Goal: Register for event/course

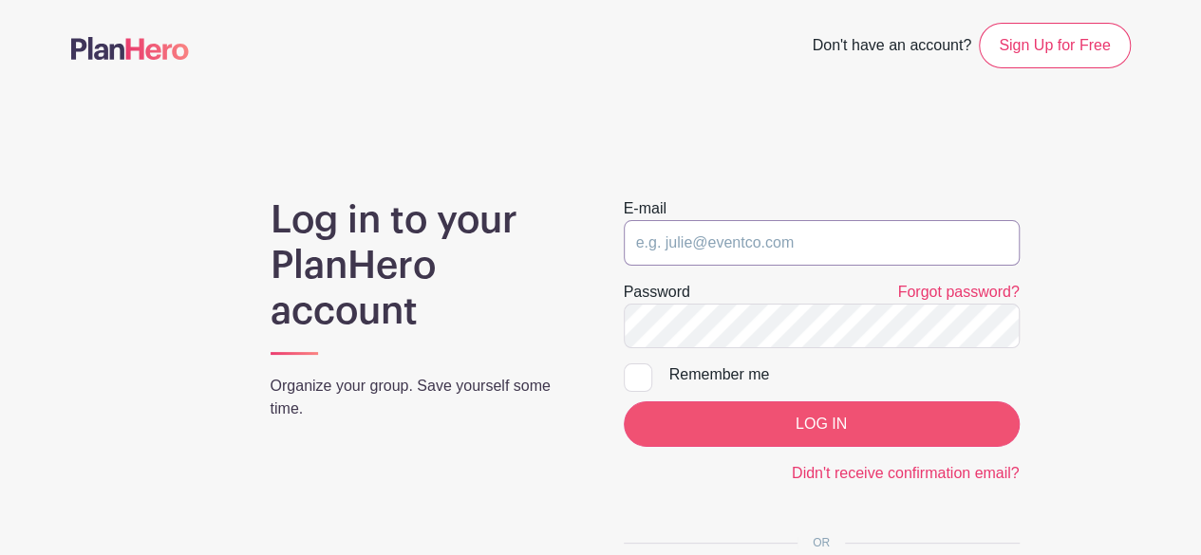
type input "[EMAIL_ADDRESS][DOMAIN_NAME]"
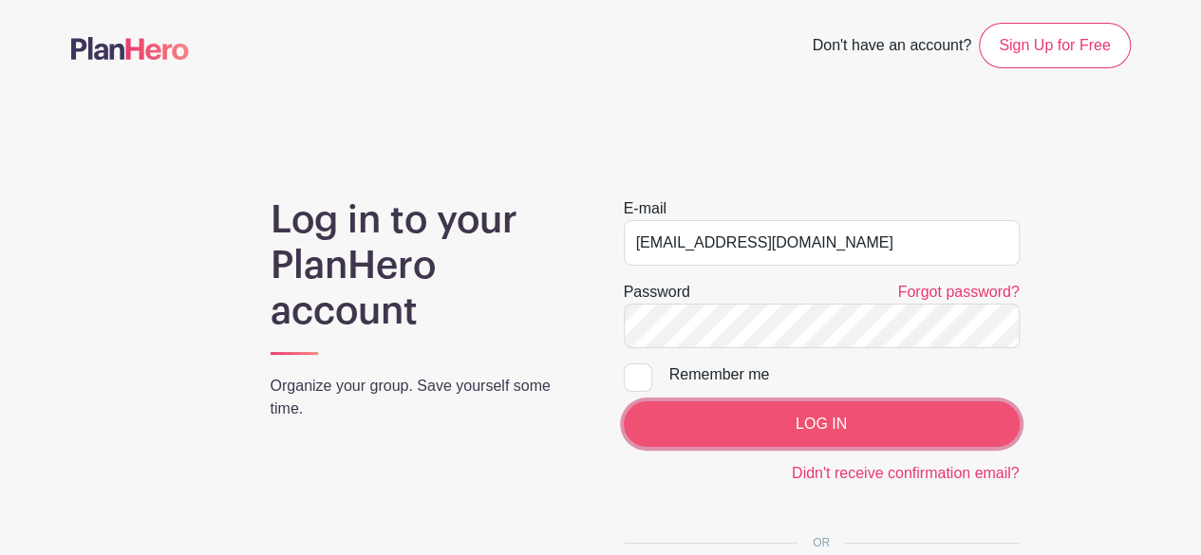
click at [811, 423] on input "LOG IN" at bounding box center [822, 425] width 396 height 46
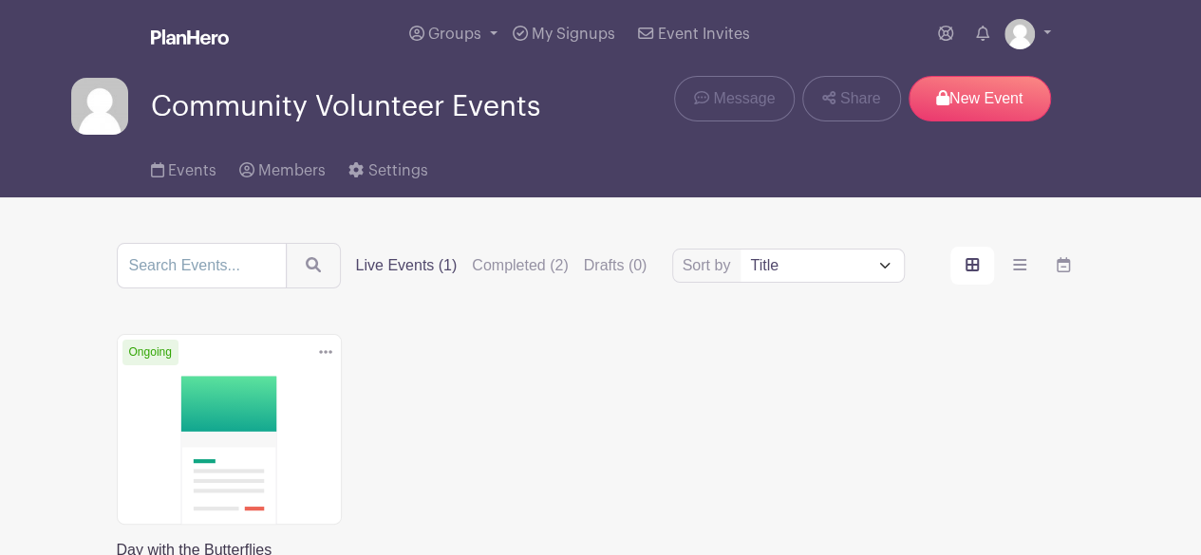
scroll to position [95, 0]
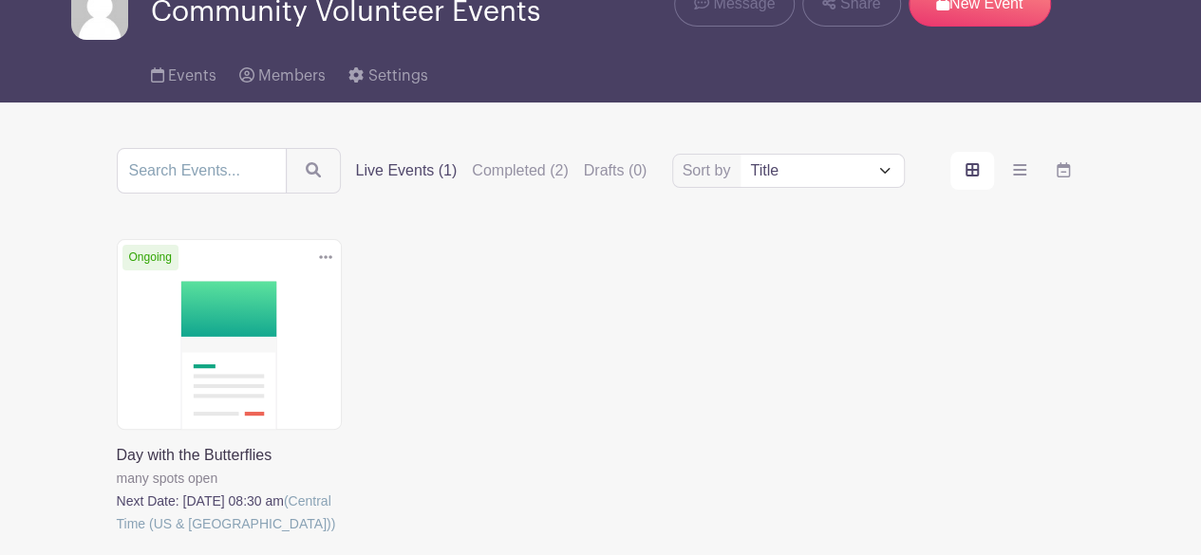
click at [117, 535] on link at bounding box center [117, 535] width 0 height 0
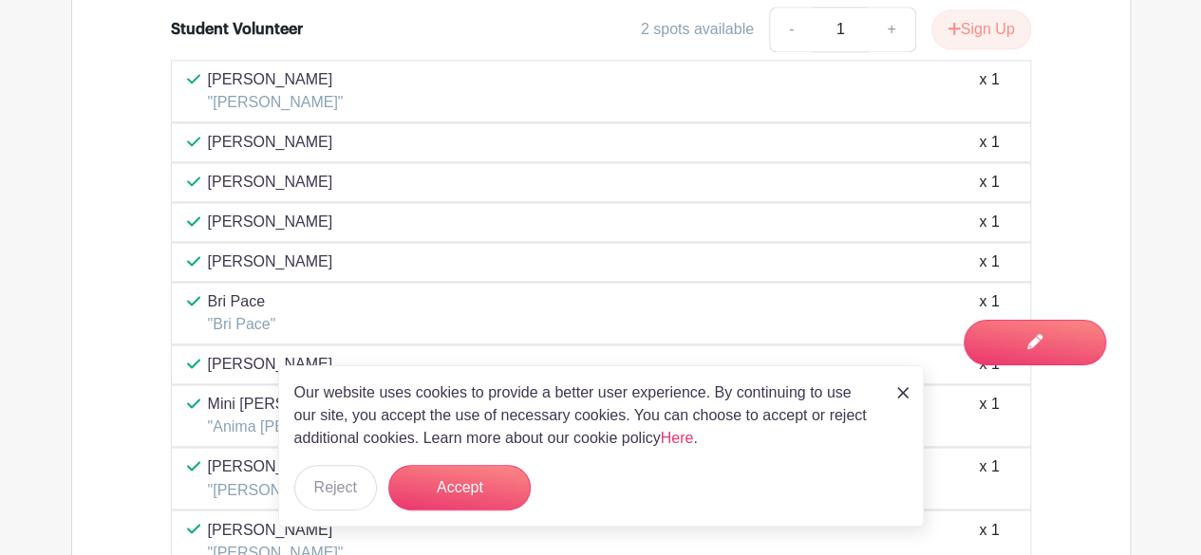
scroll to position [1323, 0]
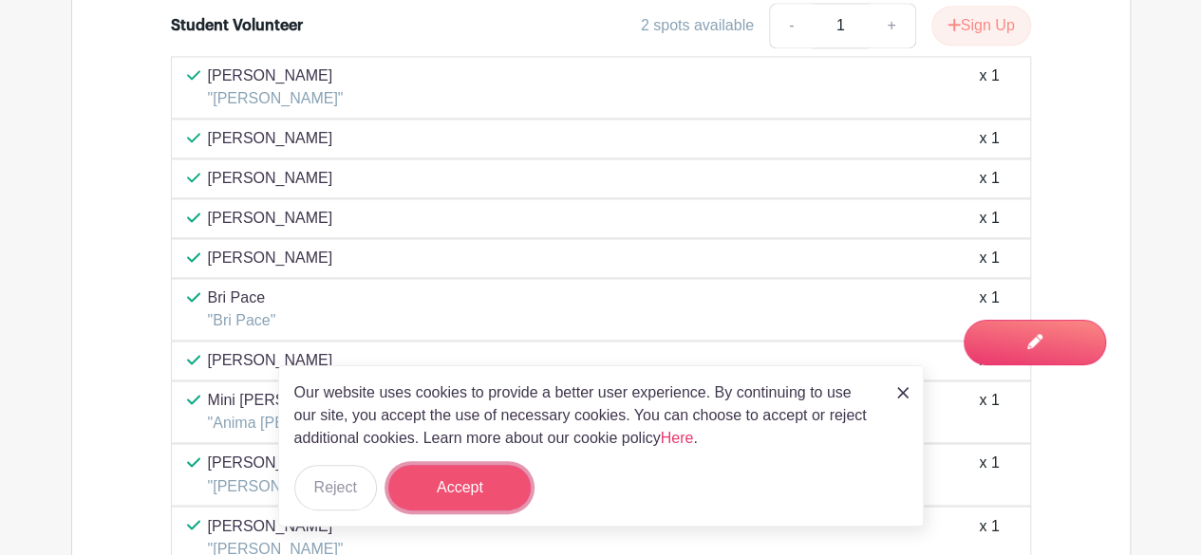
drag, startPoint x: 477, startPoint y: 483, endPoint x: 456, endPoint y: 485, distance: 21.0
click at [473, 485] on button "Accept" at bounding box center [459, 488] width 142 height 46
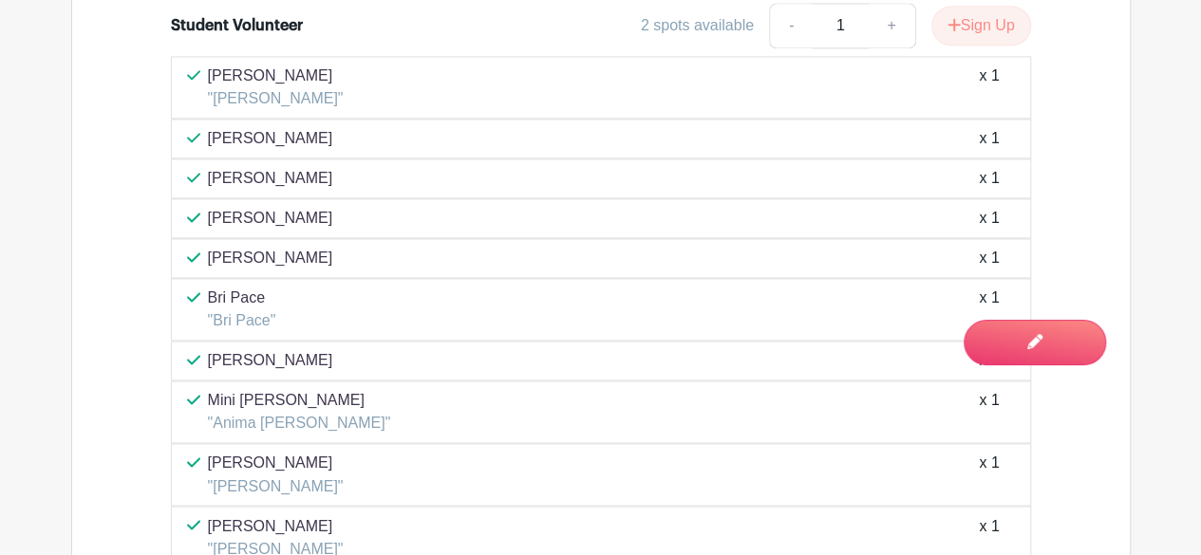
drag, startPoint x: 102, startPoint y: 191, endPoint x: 116, endPoint y: 189, distance: 14.4
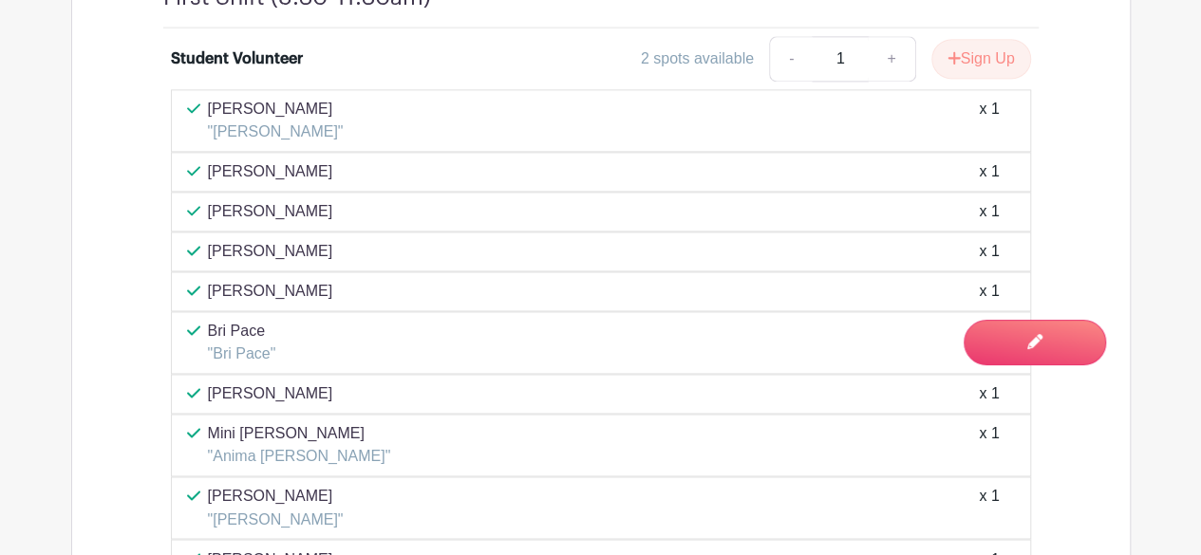
scroll to position [1261, 0]
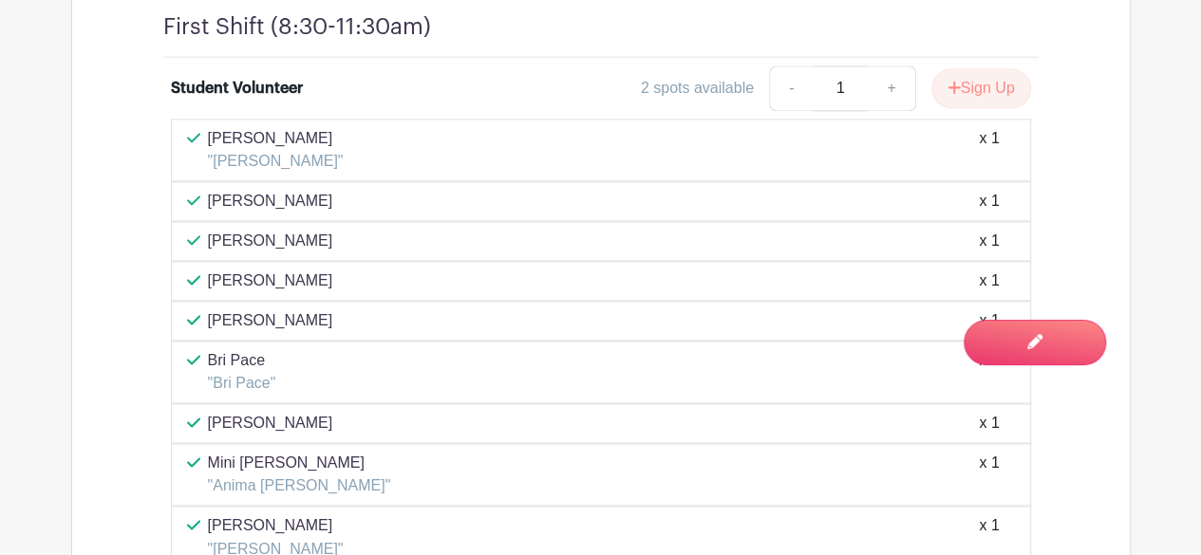
click at [143, 191] on div "Student Volunteer 2 spots available - 1 + Sign Up Rebekah Woolley "Keira Woolle…" at bounding box center [601, 509] width 966 height 902
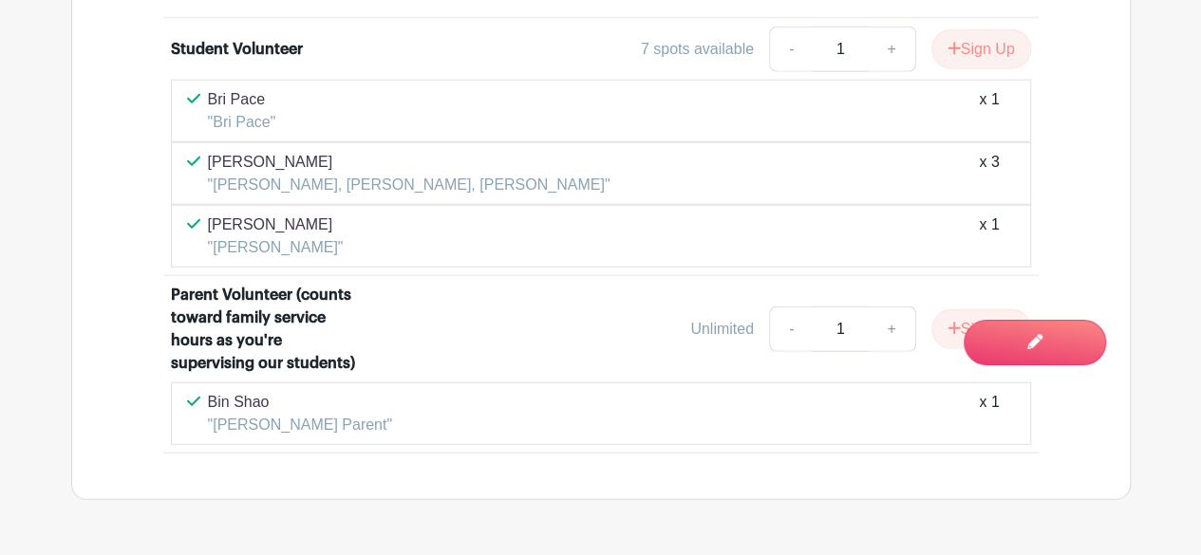
scroll to position [2360, 0]
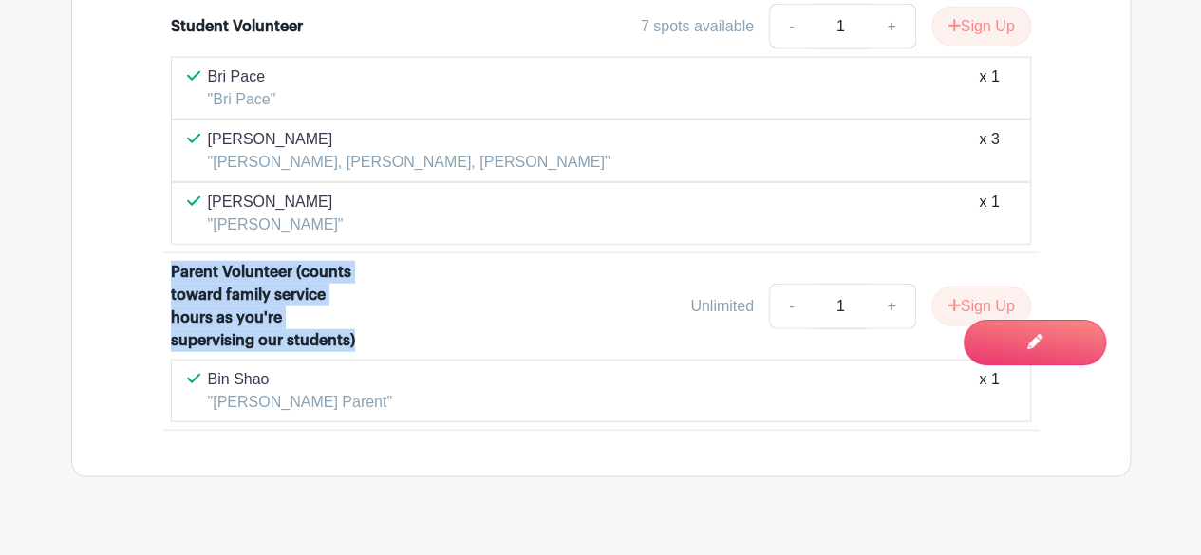
drag, startPoint x: 173, startPoint y: 231, endPoint x: 368, endPoint y: 301, distance: 207.8
click at [368, 301] on div "Parent Volunteer (counts toward family service hours as you're supervising our …" at bounding box center [278, 306] width 215 height 91
click at [370, 301] on div "Parent Volunteer (counts toward family service hours as you're supervising our …" at bounding box center [278, 306] width 215 height 91
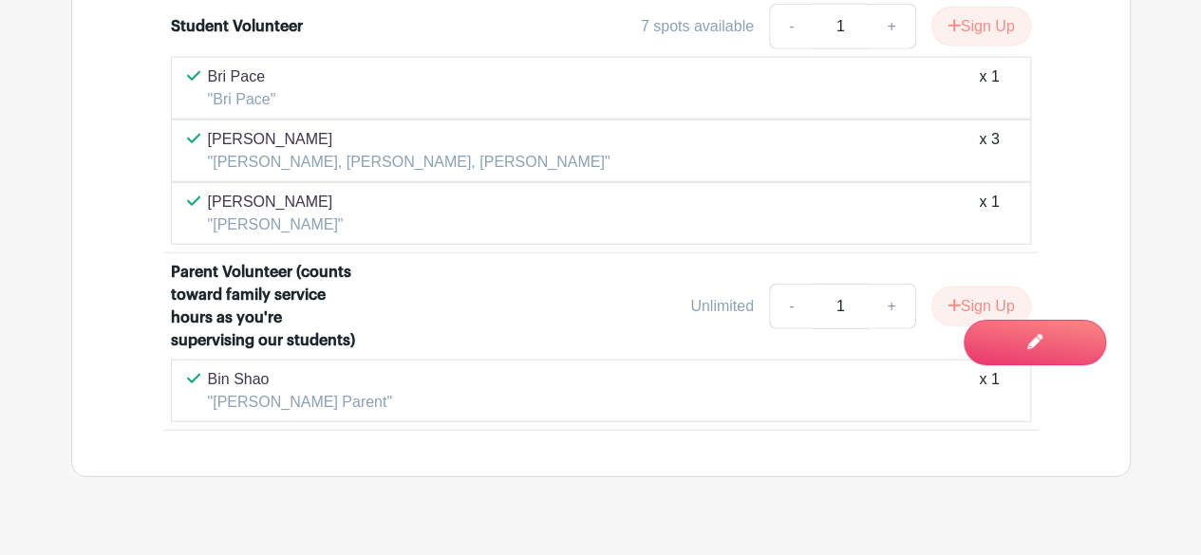
click at [431, 298] on div "Parent Volunteer (counts toward family service hours as you're supervising our …" at bounding box center [601, 310] width 860 height 99
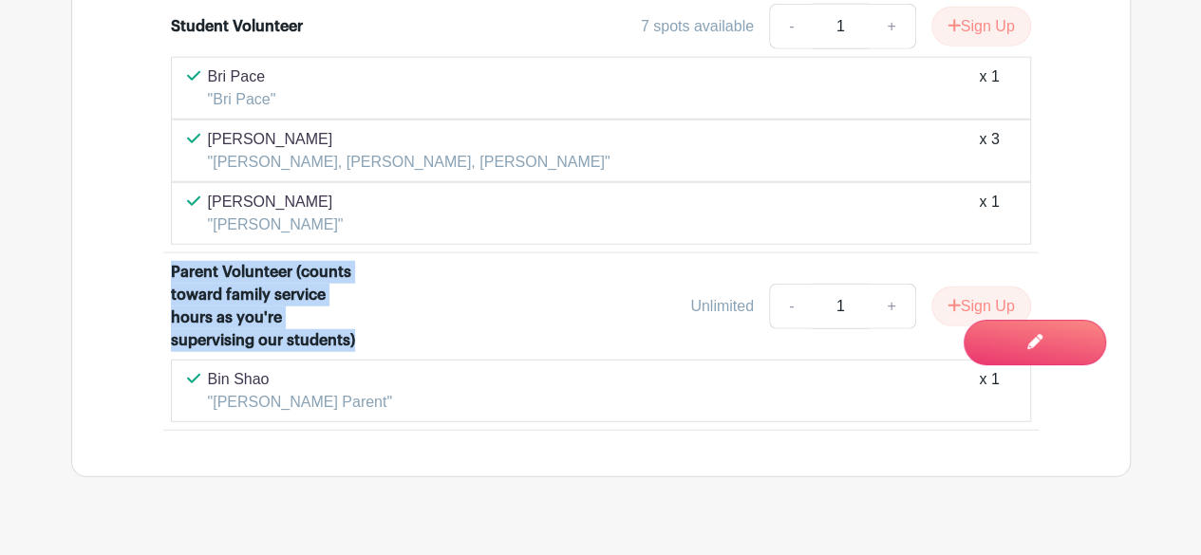
drag, startPoint x: 368, startPoint y: 297, endPoint x: 166, endPoint y: 234, distance: 211.7
click at [166, 253] on li "Parent Volunteer (counts toward family service hours as you're supervising our …" at bounding box center [600, 341] width 875 height 177
click at [218, 264] on div "Parent Volunteer (counts toward family service hours as you're supervising our …" at bounding box center [267, 306] width 193 height 91
drag, startPoint x: 173, startPoint y: 235, endPoint x: 372, endPoint y: 301, distance: 209.8
click at [372, 301] on div "Parent Volunteer (counts toward family service hours as you're supervising our …" at bounding box center [278, 306] width 215 height 91
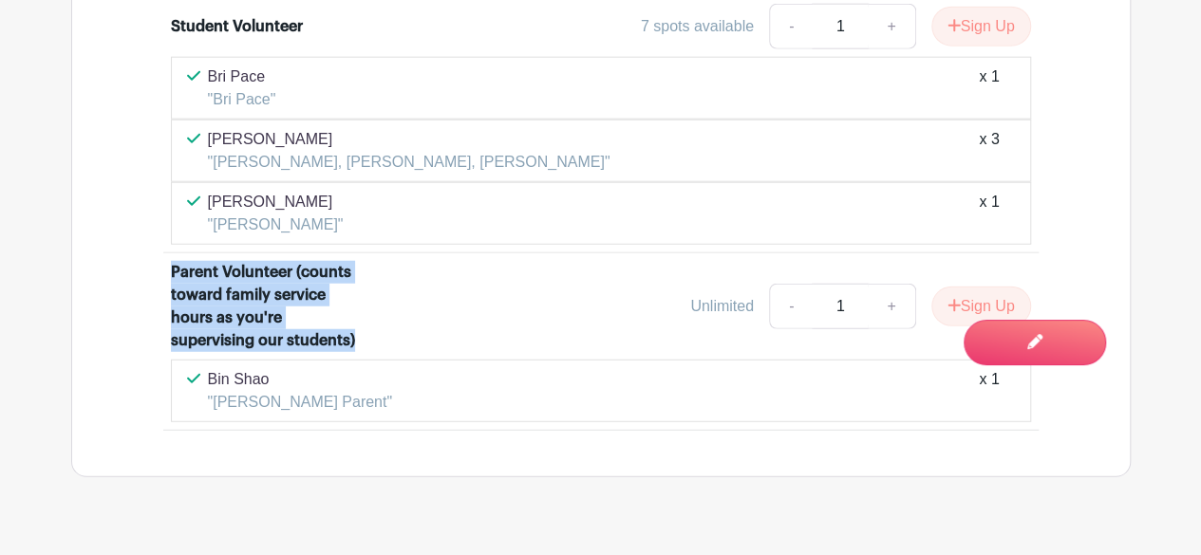
click at [372, 301] on div "Parent Volunteer (counts toward family service hours as you're supervising our …" at bounding box center [278, 306] width 215 height 91
drag, startPoint x: 433, startPoint y: 305, endPoint x: 155, endPoint y: 239, distance: 285.7
click at [155, 239] on div "Student Volunteer 7 spots available - 1 + Sign Up Bri Pace "Bri Pace" x 1 Marik…" at bounding box center [601, 213] width 966 height 435
click at [242, 261] on div "Parent Volunteer (counts toward family service hours as you're supervising our …" at bounding box center [267, 306] width 193 height 91
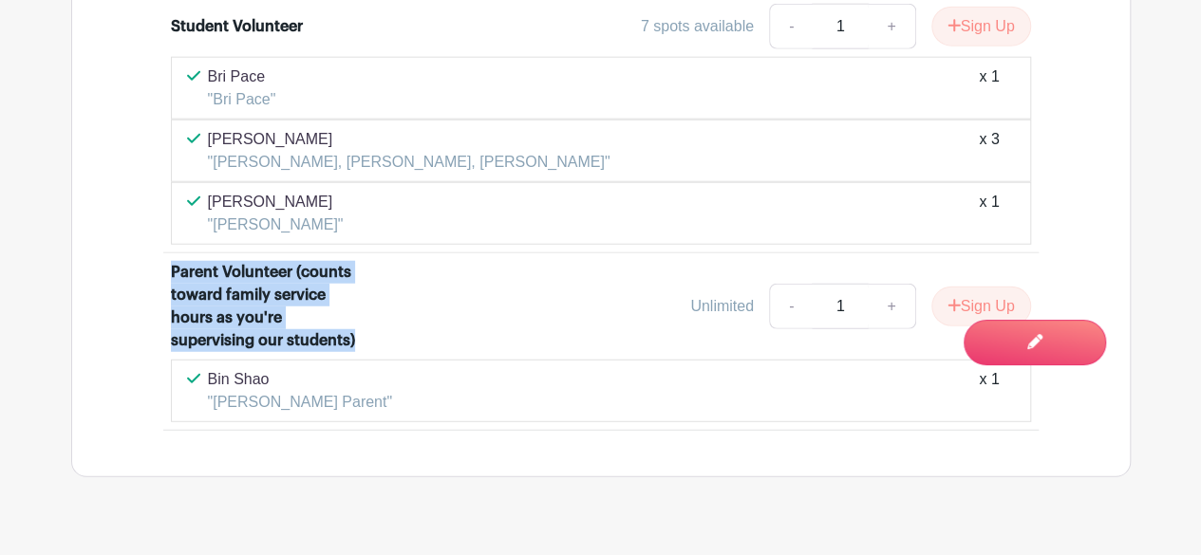
drag, startPoint x: 169, startPoint y: 232, endPoint x: 374, endPoint y: 298, distance: 215.5
click at [372, 297] on div "Parent Volunteer (counts toward family service hours as you're supervising our …" at bounding box center [278, 306] width 215 height 91
click at [374, 298] on div "Parent Volunteer (counts toward family service hours as you're supervising our …" at bounding box center [278, 306] width 215 height 91
drag, startPoint x: 423, startPoint y: 301, endPoint x: 140, endPoint y: 233, distance: 291.9
click at [140, 233] on div "Student Volunteer 7 spots available - 1 + Sign Up Bri Pace "Bri Pace" x 1 Marik…" at bounding box center [601, 213] width 966 height 435
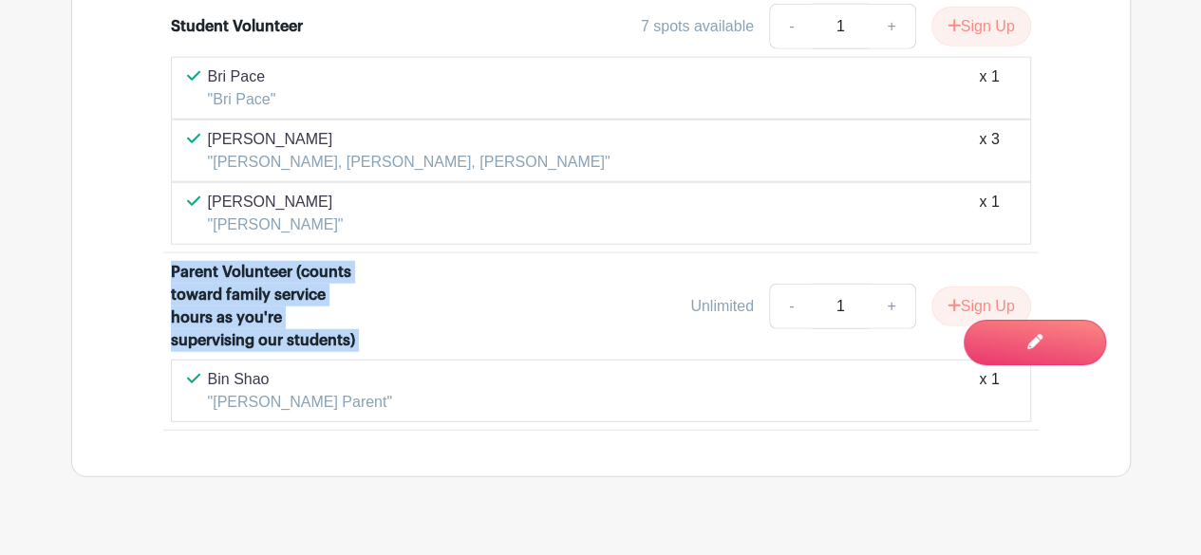
click at [199, 261] on div "Parent Volunteer (counts toward family service hours as you're supervising our …" at bounding box center [267, 306] width 193 height 91
click at [161, 234] on div "Student Volunteer 7 spots available - 1 + Sign Up Bri Pace "Bri Pace" x 1 Marik…" at bounding box center [601, 213] width 966 height 435
drag, startPoint x: 176, startPoint y: 230, endPoint x: 437, endPoint y: 310, distance: 273.2
click at [437, 310] on div "Parent Volunteer (counts toward family service hours as you're supervising our …" at bounding box center [601, 310] width 860 height 99
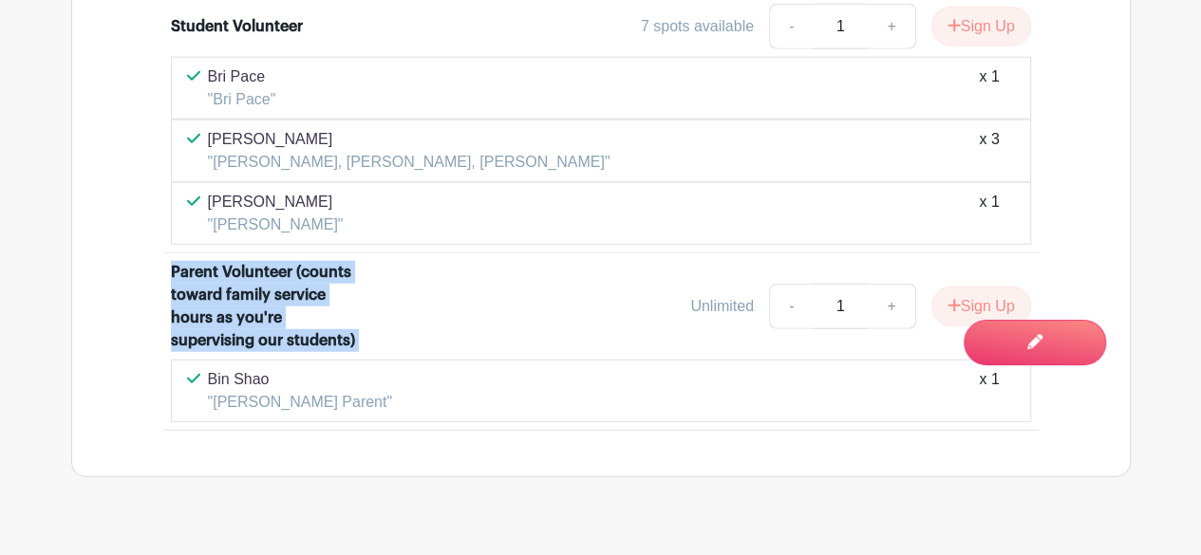
drag, startPoint x: 416, startPoint y: 302, endPoint x: 140, endPoint y: 225, distance: 285.8
click at [140, 225] on div "Student Volunteer 7 spots available - 1 + Sign Up Bri Pace "Bri Pace" x 1 Marik…" at bounding box center [601, 213] width 966 height 435
click at [182, 261] on div "Parent Volunteer (counts toward family service hours as you're supervising our …" at bounding box center [267, 306] width 193 height 91
click at [178, 261] on div "Parent Volunteer (counts toward family service hours as you're supervising our …" at bounding box center [267, 306] width 193 height 91
drag, startPoint x: 172, startPoint y: 229, endPoint x: 422, endPoint y: 309, distance: 263.0
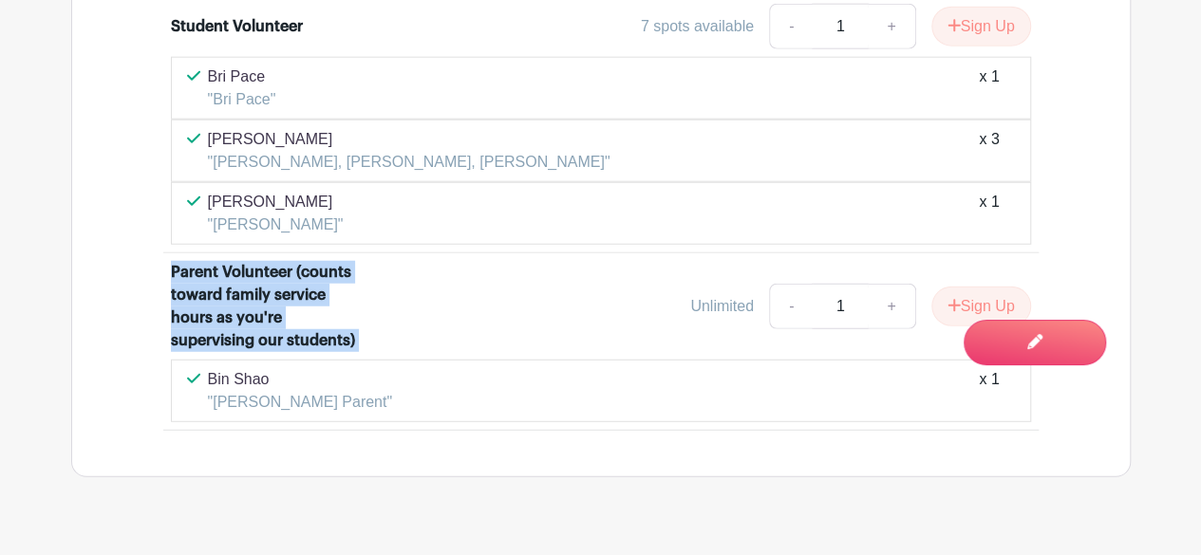
click at [422, 309] on div "Parent Volunteer (counts toward family service hours as you're supervising our …" at bounding box center [601, 310] width 860 height 99
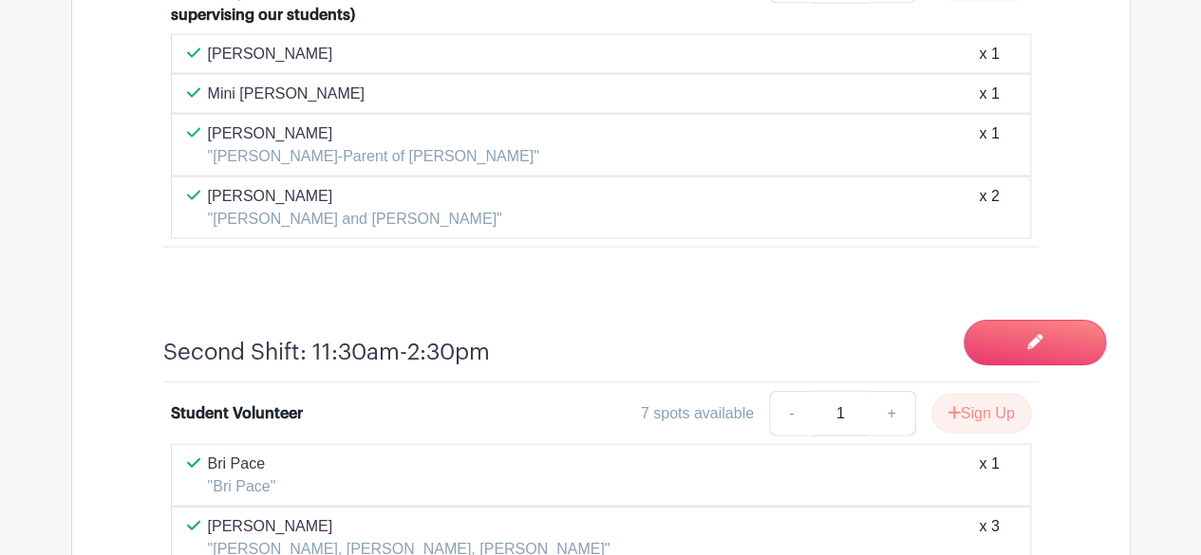
scroll to position [2075, 0]
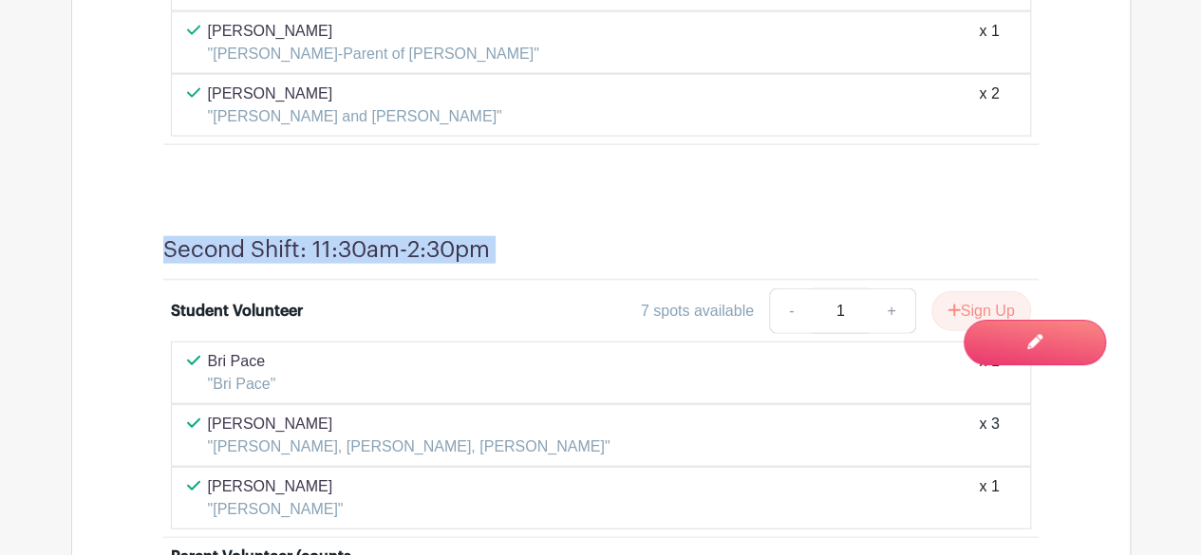
drag, startPoint x: 162, startPoint y: 212, endPoint x: 527, endPoint y: 207, distance: 364.6
click at [527, 236] on div "Second Shift: 11:30am-2:30pm" at bounding box center [600, 258] width 875 height 45
click at [527, 236] on div at bounding box center [764, 250] width 549 height 28
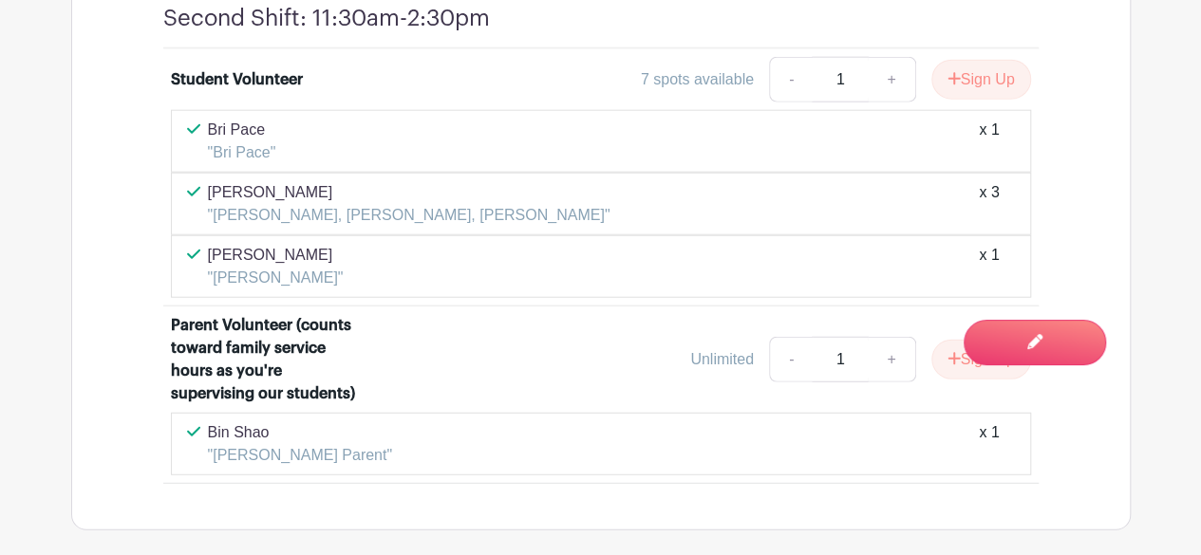
scroll to position [2360, 0]
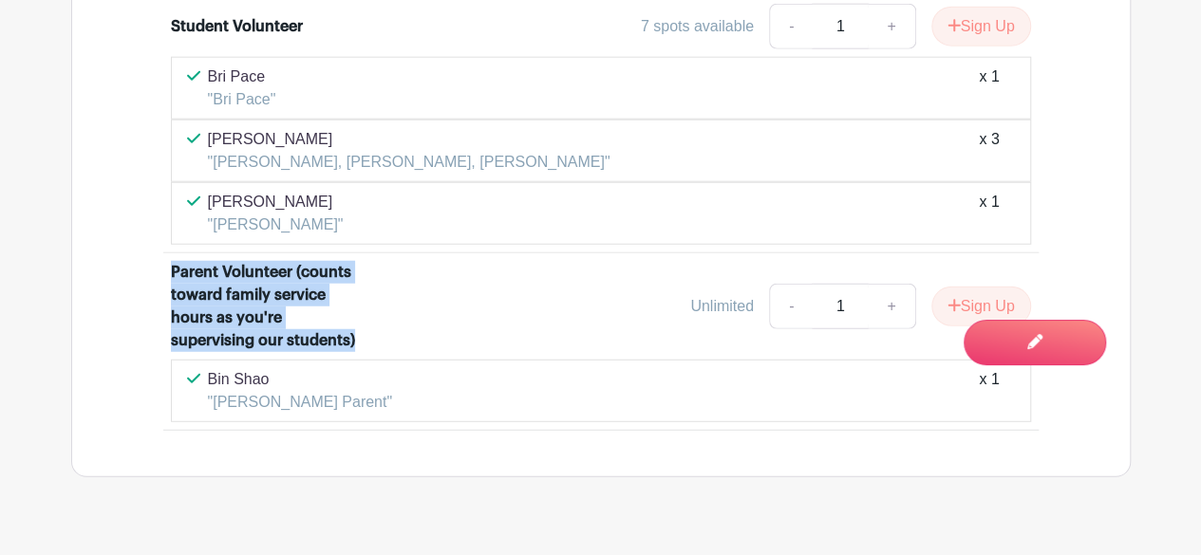
drag, startPoint x: 171, startPoint y: 234, endPoint x: 380, endPoint y: 301, distance: 219.2
click at [380, 301] on div "Parent Volunteer (counts toward family service hours as you're supervising our …" at bounding box center [278, 306] width 215 height 91
click at [381, 301] on div "Parent Volunteer (counts toward family service hours as you're supervising our …" at bounding box center [278, 306] width 215 height 91
click at [386, 305] on div "Parent Volunteer (counts toward family service hours as you're supervising our …" at bounding box center [601, 310] width 860 height 99
click at [346, 304] on div "Parent Volunteer (counts toward family service hours as you're supervising our …" at bounding box center [267, 306] width 193 height 91
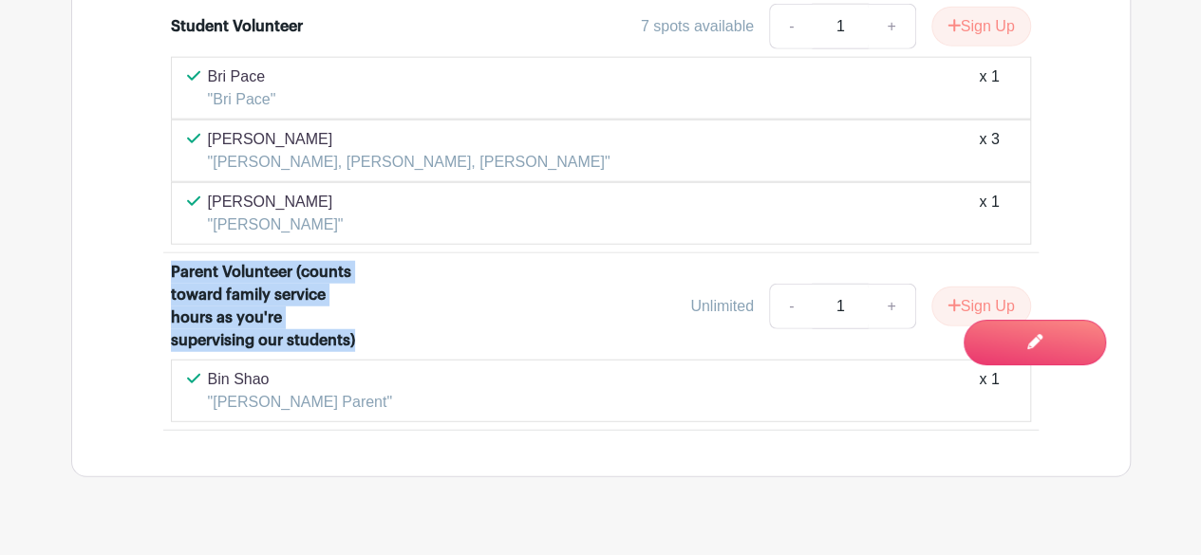
drag, startPoint x: 363, startPoint y: 300, endPoint x: 125, endPoint y: 224, distance: 249.2
click at [125, 223] on div "Student Volunteer 7 spots available - 1 + Sign Up Bri Pace "Bri Pace" x 1 Marik…" at bounding box center [601, 213] width 966 height 435
click at [126, 240] on div "Student Volunteer 7 spots available - 1 + Sign Up Bri Pace "Bri Pace" x 1 Marik…" at bounding box center [601, 213] width 966 height 435
drag, startPoint x: 169, startPoint y: 233, endPoint x: 410, endPoint y: 301, distance: 250.6
click at [410, 301] on li "Parent Volunteer (counts toward family service hours as you're supervising our …" at bounding box center [600, 341] width 875 height 177
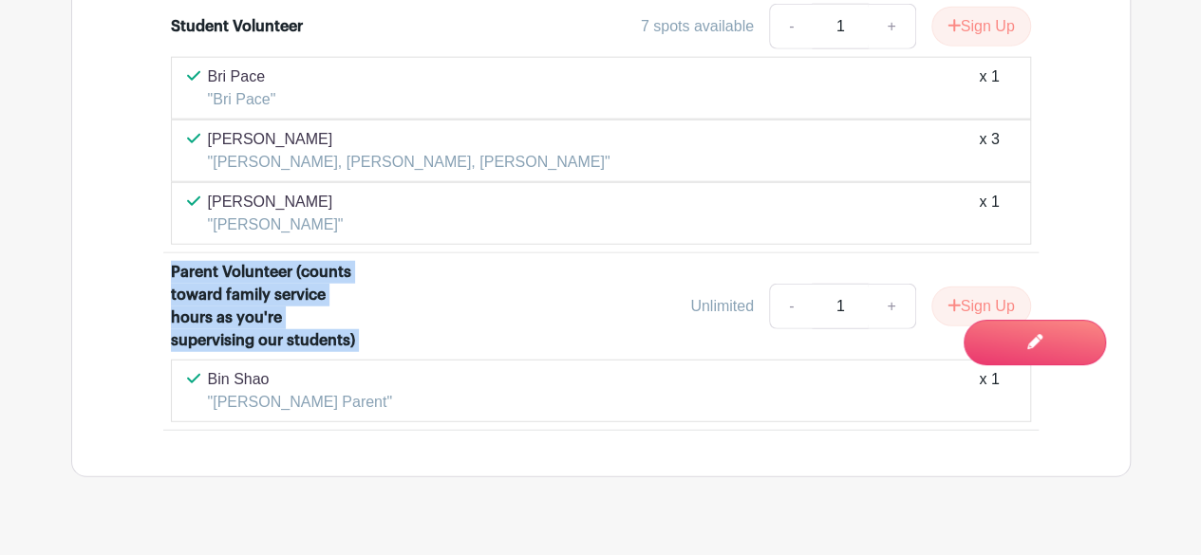
click at [410, 301] on div "Parent Volunteer (counts toward family service hours as you're supervising our …" at bounding box center [601, 310] width 860 height 99
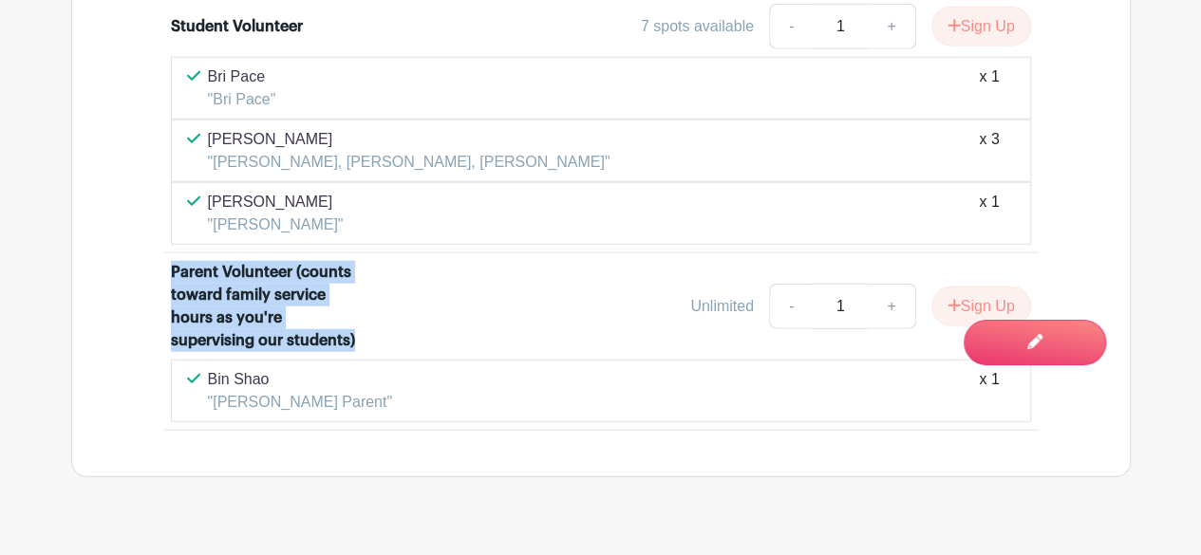
drag, startPoint x: 172, startPoint y: 227, endPoint x: 366, endPoint y: 297, distance: 206.9
click at [366, 297] on div "Parent Volunteer (counts toward family service hours as you're supervising our …" at bounding box center [278, 306] width 215 height 91
drag, startPoint x: 175, startPoint y: 229, endPoint x: 416, endPoint y: 303, distance: 252.2
click at [416, 303] on div "Parent Volunteer (counts toward family service hours as you're supervising our …" at bounding box center [601, 310] width 860 height 99
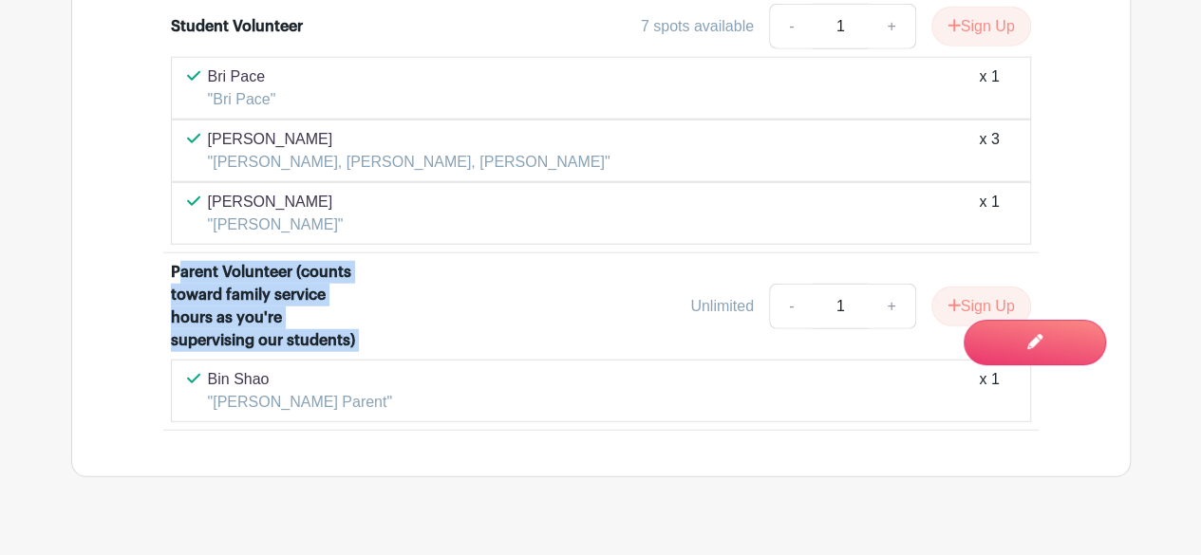
click at [416, 303] on div "Parent Volunteer (counts toward family service hours as you're supervising our …" at bounding box center [601, 310] width 860 height 99
drag, startPoint x: 363, startPoint y: 298, endPoint x: 58, endPoint y: 204, distance: 318.9
drag, startPoint x: 219, startPoint y: 256, endPoint x: 235, endPoint y: 264, distance: 17.8
click at [220, 261] on div "Parent Volunteer (counts toward family service hours as you're supervising our …" at bounding box center [267, 306] width 193 height 91
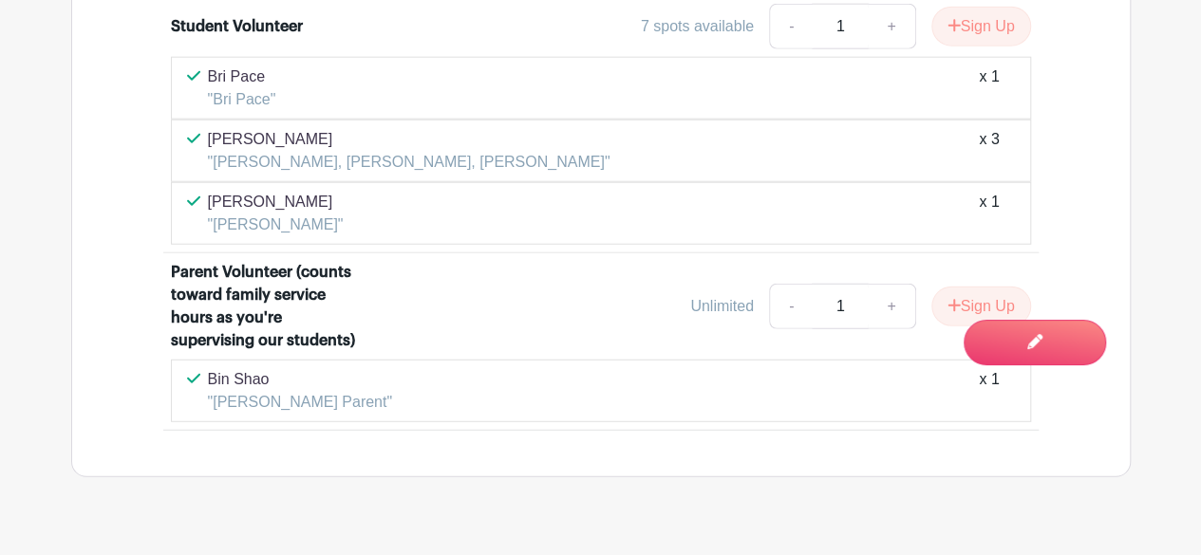
click at [402, 284] on div "Unlimited - 1 + Sign Up" at bounding box center [708, 307] width 646 height 46
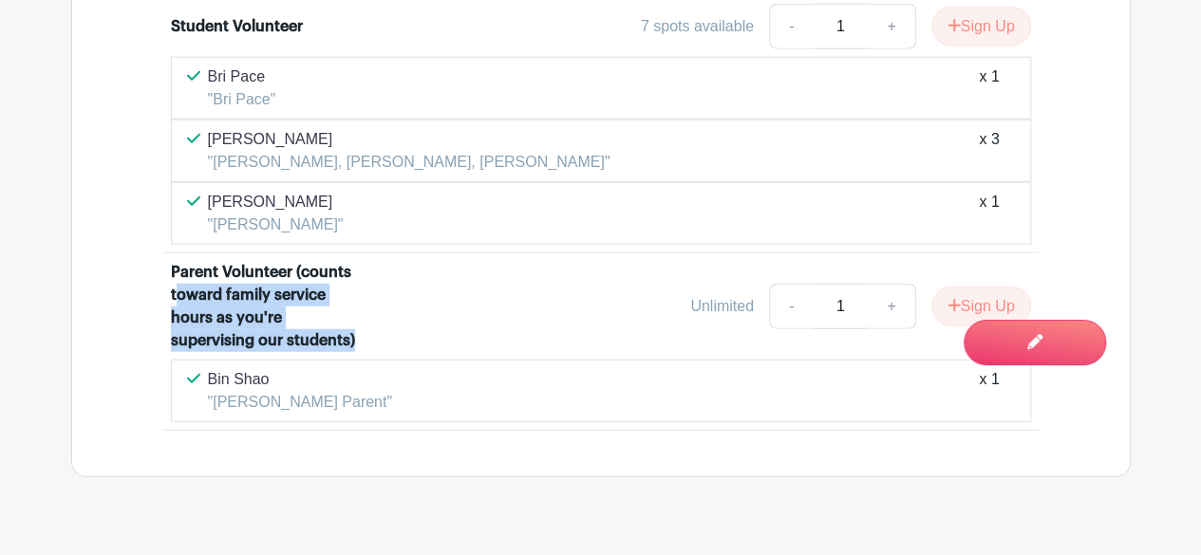
drag, startPoint x: 356, startPoint y: 299, endPoint x: 173, endPoint y: 255, distance: 188.3
click at [173, 261] on div "Parent Volunteer (counts toward family service hours as you're supervising our …" at bounding box center [267, 306] width 193 height 91
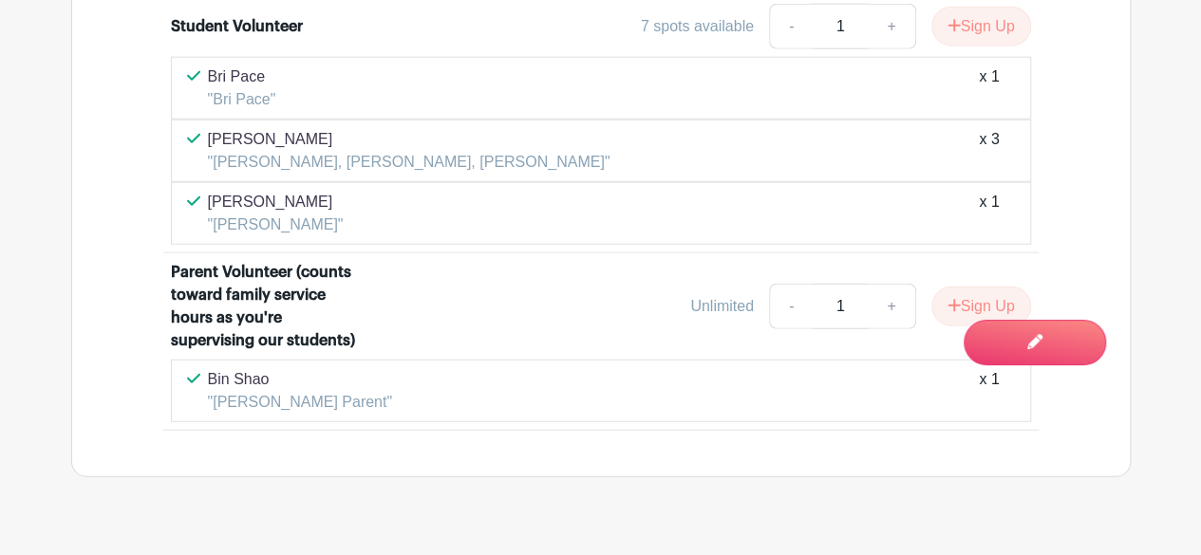
click at [393, 284] on div "Unlimited - 1 + Sign Up" at bounding box center [708, 307] width 646 height 46
